Goal: Task Accomplishment & Management: Manage account settings

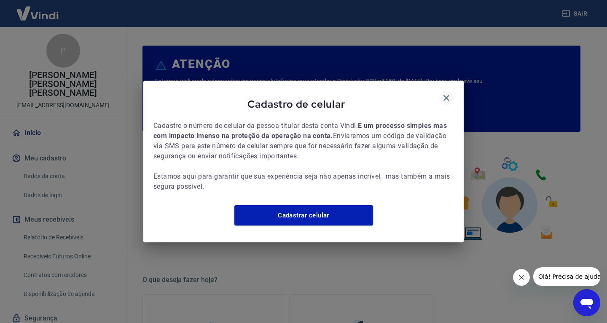
click at [448, 93] on icon "button" at bounding box center [447, 98] width 10 height 10
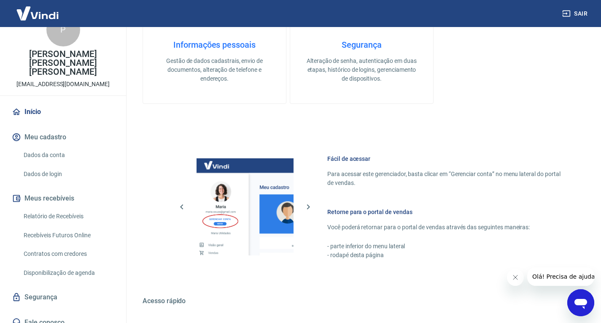
scroll to position [439, 0]
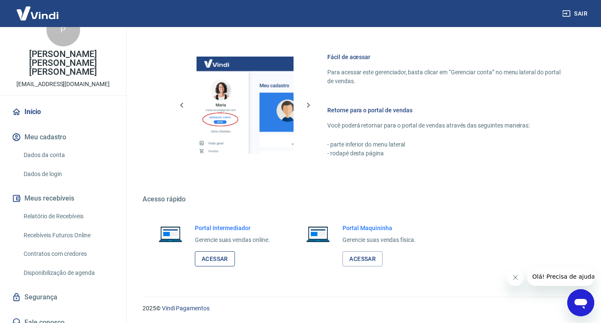
click at [206, 261] on link "Acessar" at bounding box center [215, 259] width 40 height 16
